Goal: Navigation & Orientation: Go to known website

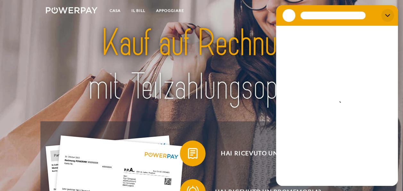
click at [385, 17] on button "Schließen" at bounding box center [387, 15] width 13 height 13
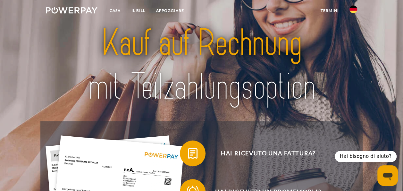
type textarea "*"
click at [351, 12] on img at bounding box center [354, 9] width 8 height 8
click at [354, 46] on img at bounding box center [354, 47] width 8 height 8
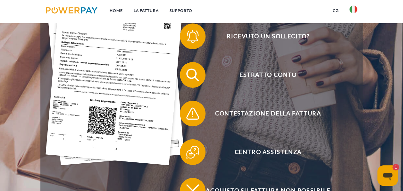
scroll to position [160, 0]
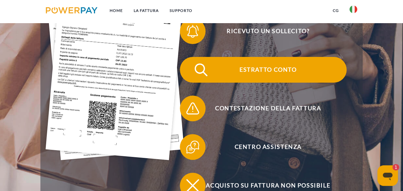
click at [200, 71] on img at bounding box center [201, 70] width 16 height 16
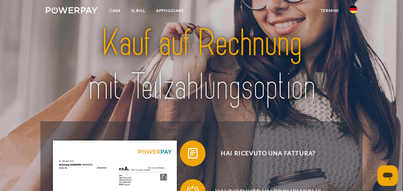
click at [352, 8] on img at bounding box center [354, 9] width 8 height 8
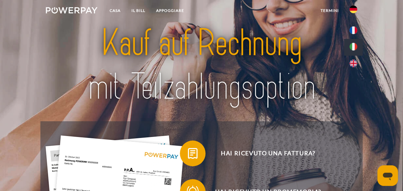
click at [354, 45] on img at bounding box center [354, 47] width 8 height 8
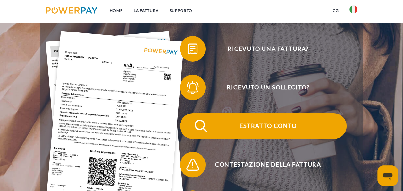
scroll to position [128, 0]
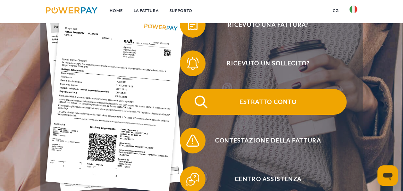
click at [205, 102] on img at bounding box center [201, 102] width 16 height 16
